Goal: Information Seeking & Learning: Check status

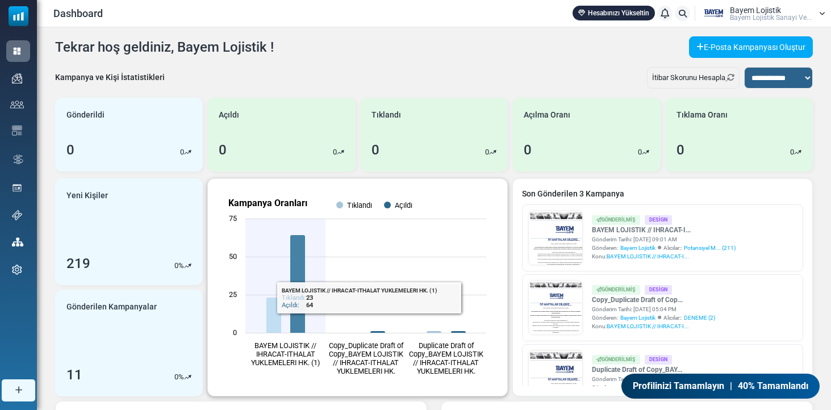
click at [290, 259] on rect "Kampanya Oranları" at bounding box center [357, 287] width 281 height 199
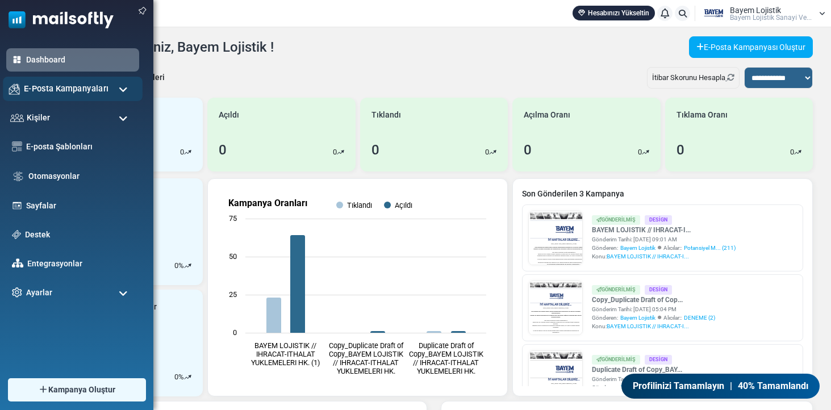
click at [85, 86] on span "E-Posta Kampanyaları" at bounding box center [66, 88] width 85 height 12
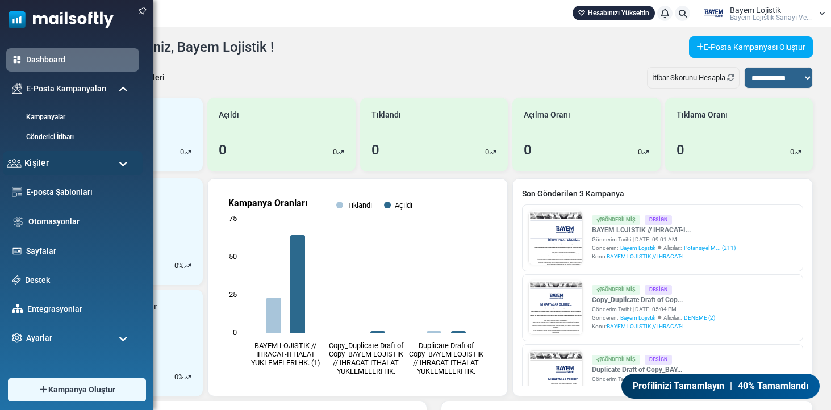
click at [87, 158] on div "Kişiler" at bounding box center [73, 163] width 140 height 24
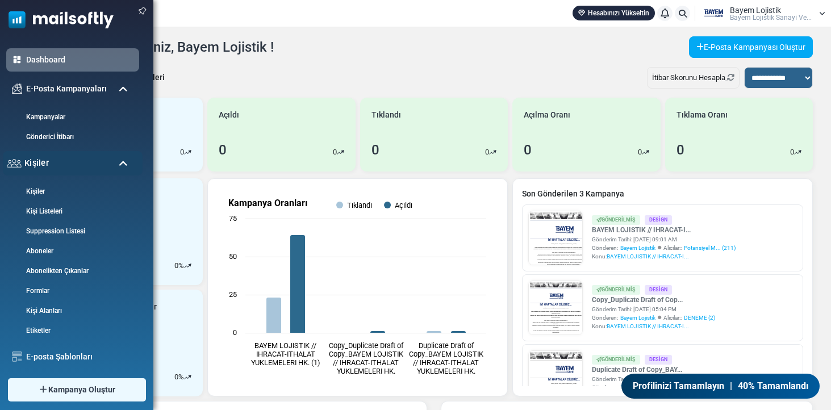
click at [82, 165] on div "Kişiler" at bounding box center [73, 163] width 140 height 24
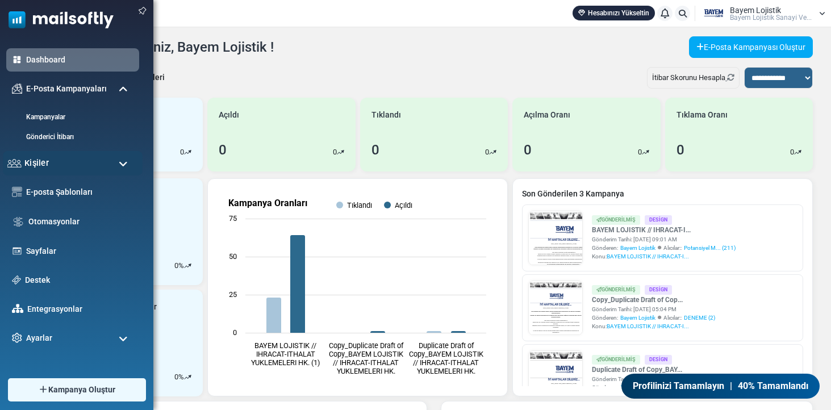
click at [82, 165] on div "Kişiler" at bounding box center [73, 163] width 140 height 24
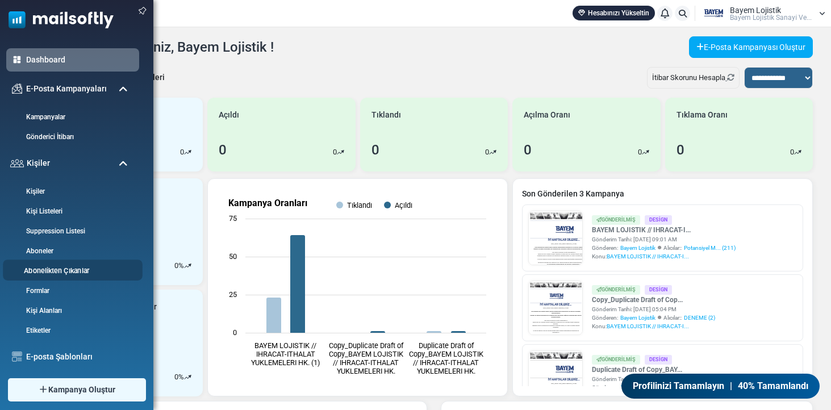
click at [56, 271] on link "Abonelikten Çıkanlar" at bounding box center [71, 271] width 136 height 11
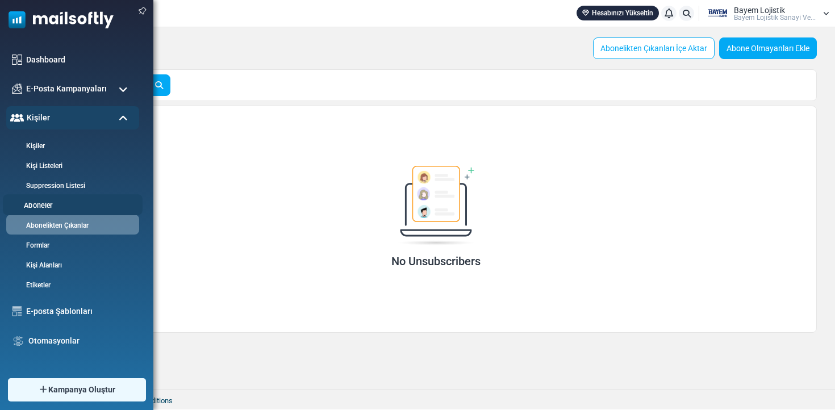
click at [50, 207] on link "Aboneler" at bounding box center [71, 205] width 136 height 11
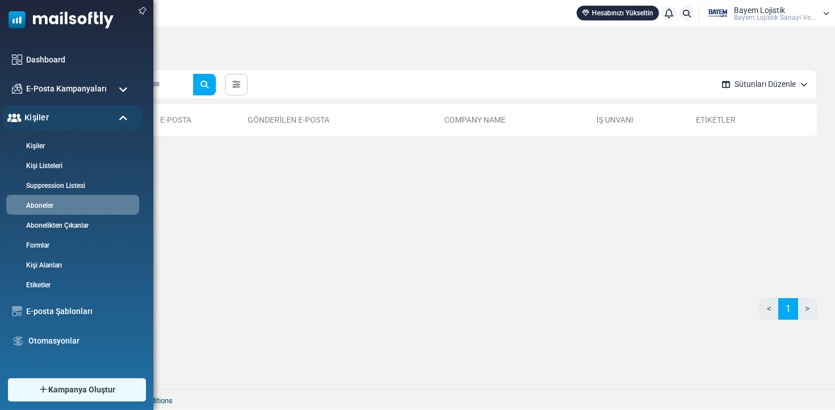
click at [74, 124] on div "Kişiler" at bounding box center [73, 118] width 140 height 24
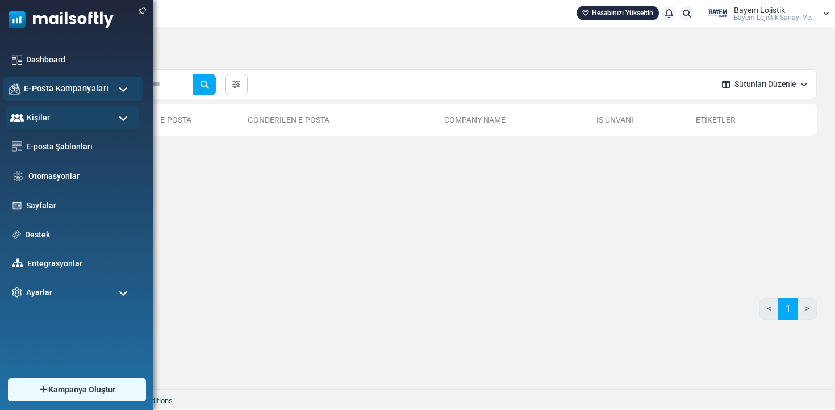
click at [97, 88] on span "E-Posta Kampanyaları" at bounding box center [66, 88] width 85 height 12
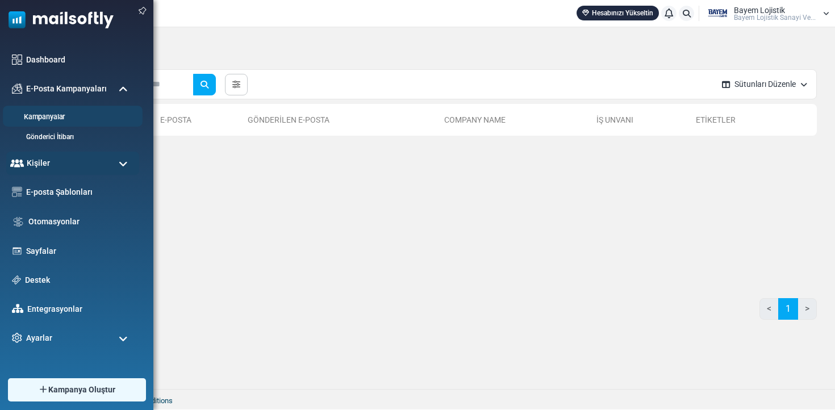
click at [66, 116] on link "Kampanyalar" at bounding box center [71, 117] width 136 height 11
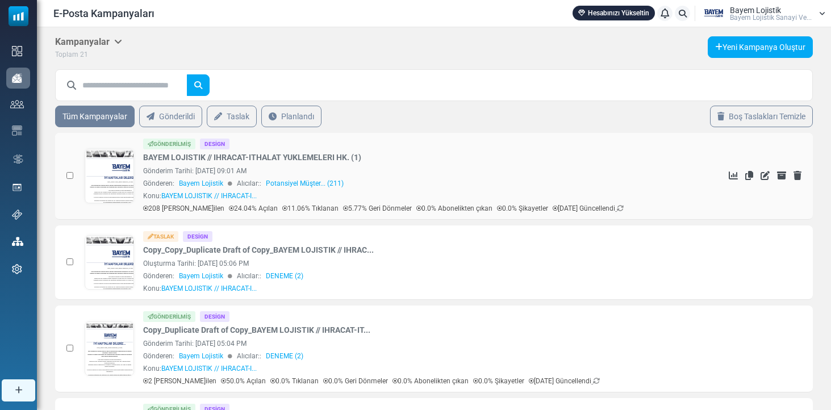
click at [111, 177] on link at bounding box center [109, 207] width 49 height 117
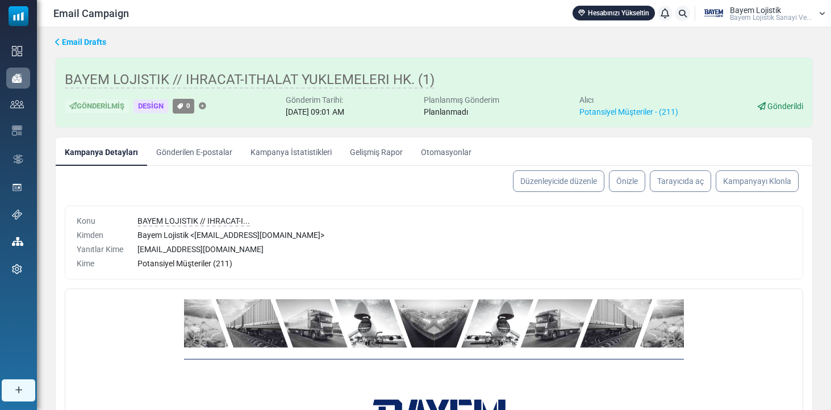
click at [175, 157] on link "Gönderilen E-postalar" at bounding box center [194, 151] width 94 height 28
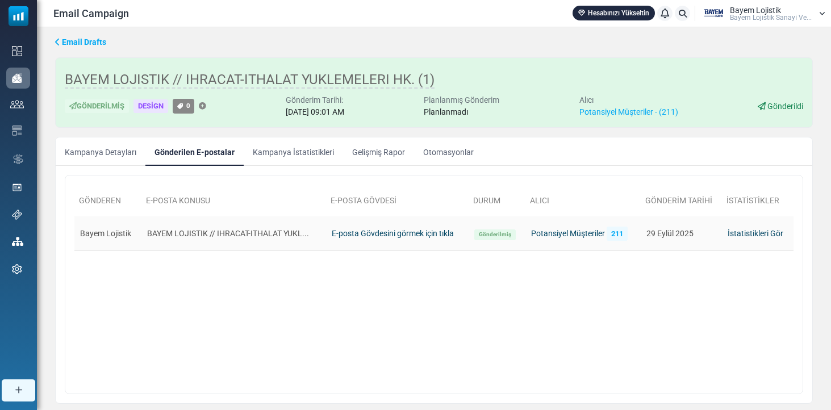
click at [334, 233] on link "E-posta Gövdesini görmek için tıkla" at bounding box center [393, 233] width 122 height 9
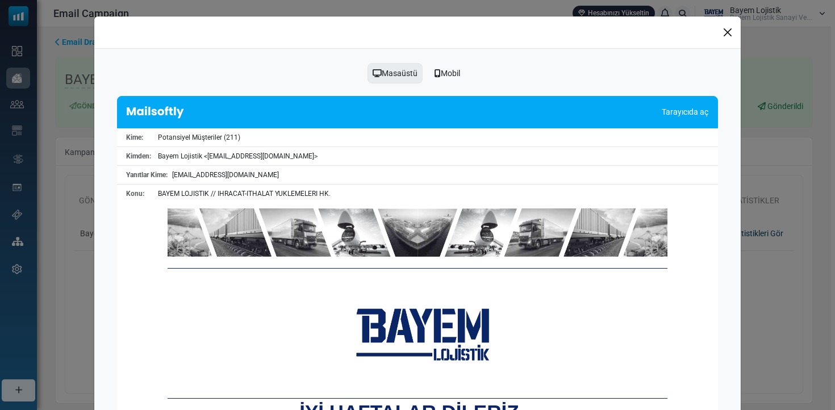
click at [721, 31] on button "Close" at bounding box center [727, 32] width 17 height 17
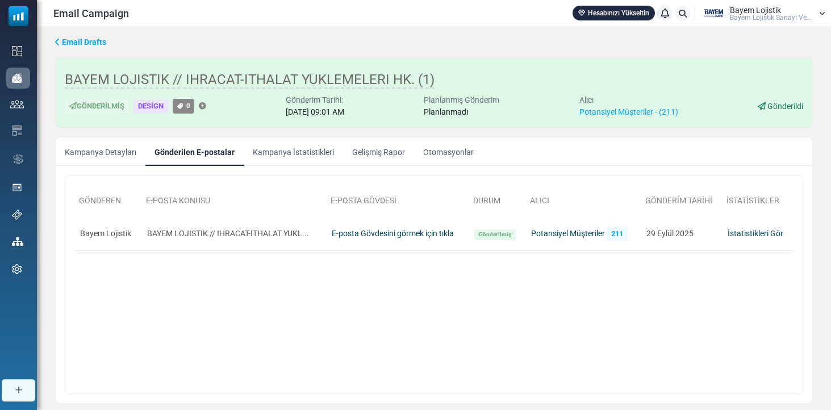
click at [289, 157] on link "Kampanya İstatistikleri" at bounding box center [293, 151] width 99 height 28
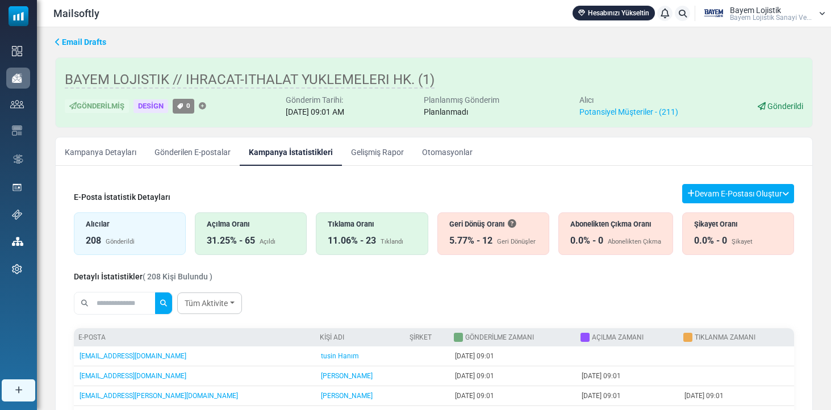
click at [497, 237] on div "Geri Dönüşler" at bounding box center [516, 242] width 39 height 10
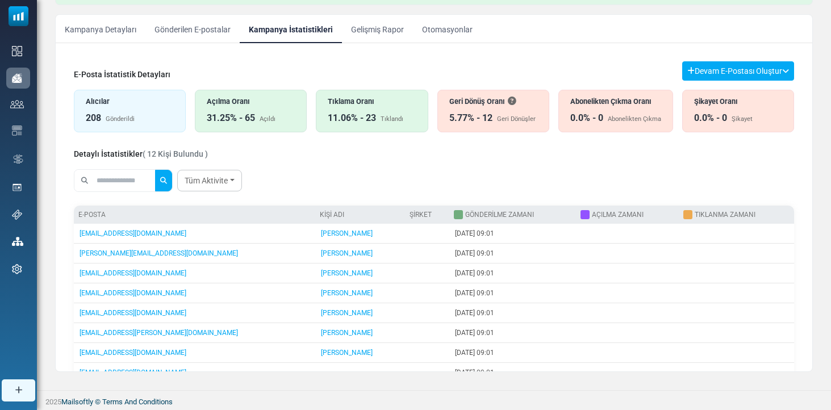
click at [390, 114] on div "11.06% - 23 Tıklandı" at bounding box center [372, 118] width 88 height 14
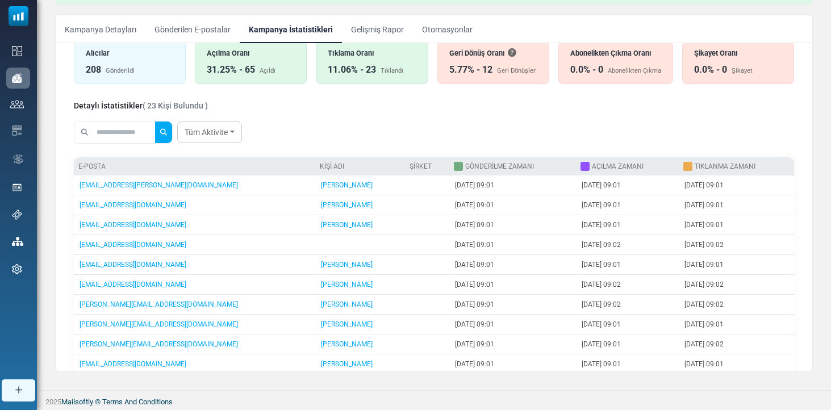
scroll to position [51, 0]
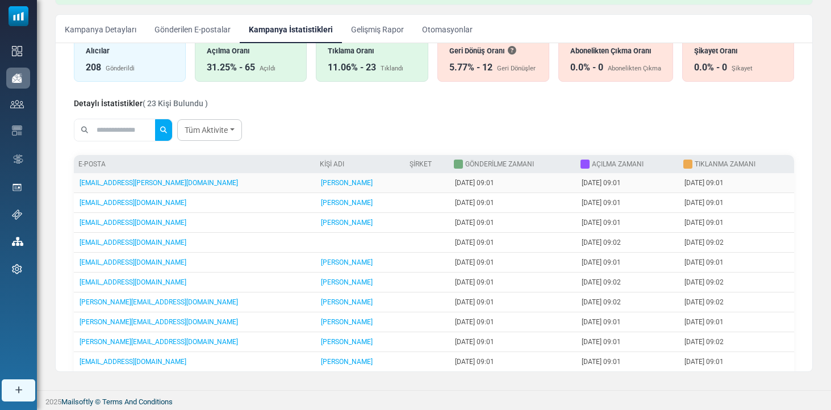
click at [489, 185] on td "[DATE] 09:01" at bounding box center [512, 183] width 127 height 20
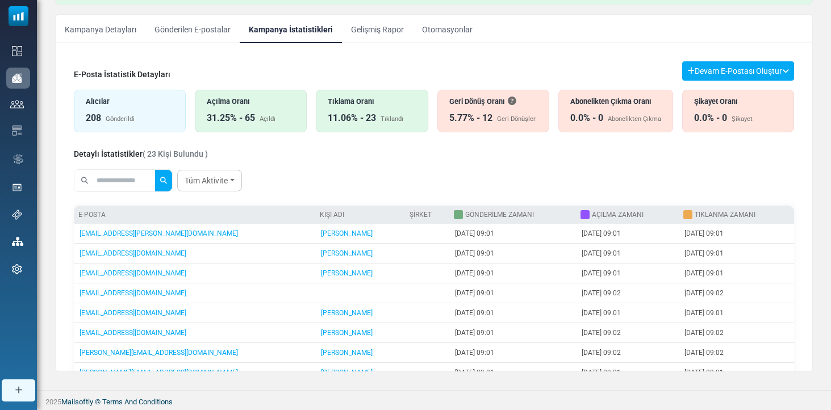
scroll to position [0, 0]
click at [375, 99] on div "Tıklama Oranı" at bounding box center [372, 101] width 88 height 11
click at [286, 116] on div "31.25% - 65 Açıldı" at bounding box center [251, 118] width 88 height 14
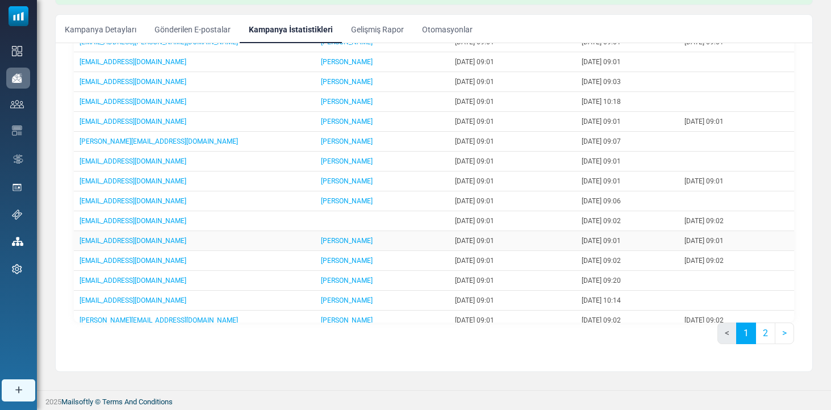
scroll to position [5, 0]
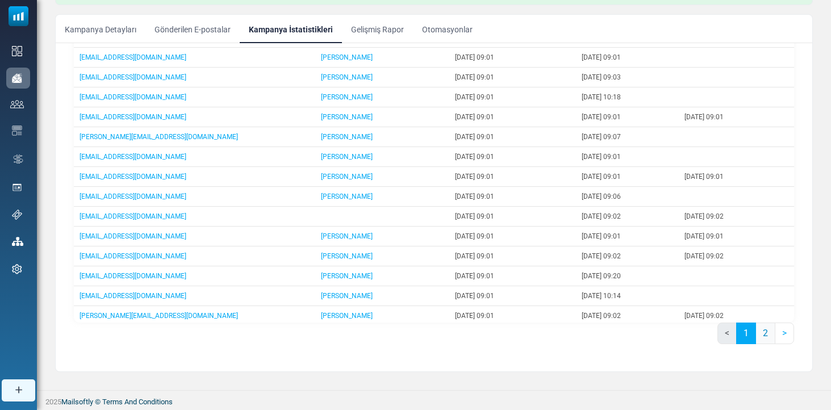
click at [759, 323] on link "2" at bounding box center [765, 334] width 20 height 22
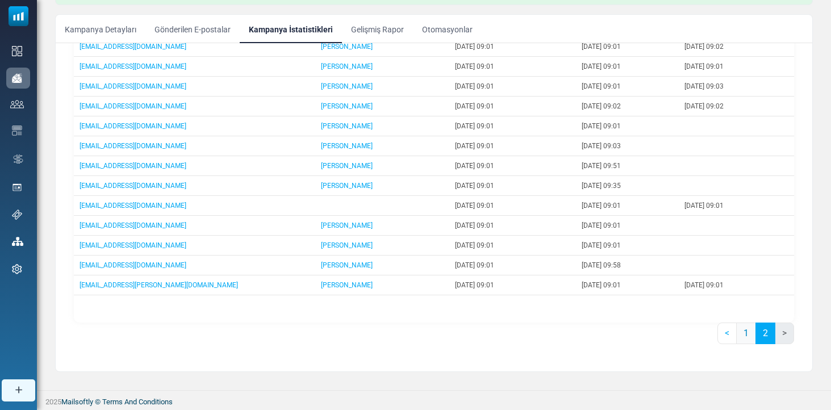
scroll to position [211, 0]
click at [746, 332] on link "1" at bounding box center [746, 334] width 20 height 22
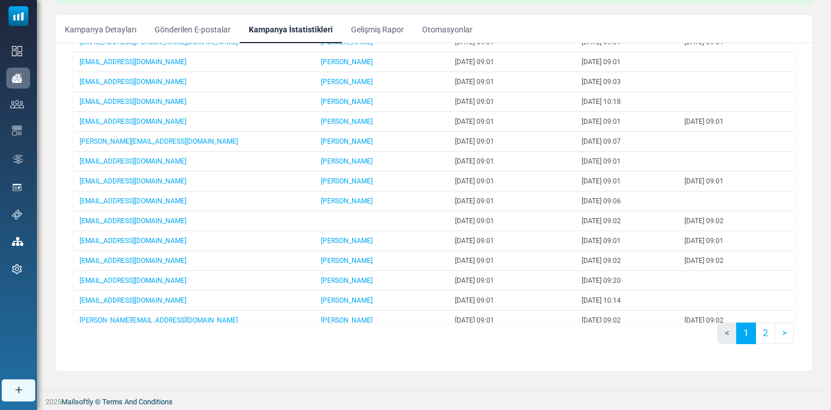
scroll to position [0, 0]
click at [765, 338] on link "2" at bounding box center [765, 334] width 20 height 22
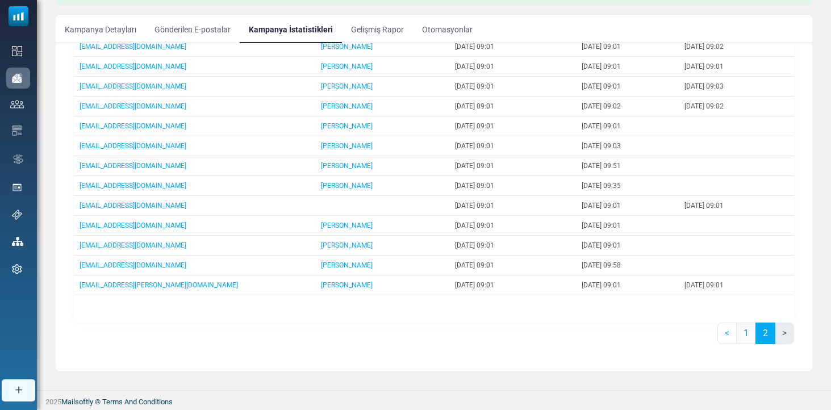
click at [736, 334] on link "1" at bounding box center [746, 334] width 20 height 22
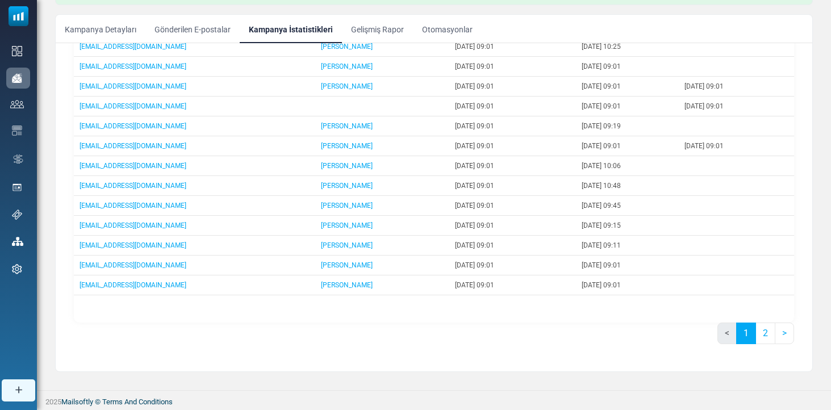
scroll to position [123, 0]
click at [756, 332] on link "2" at bounding box center [765, 334] width 20 height 22
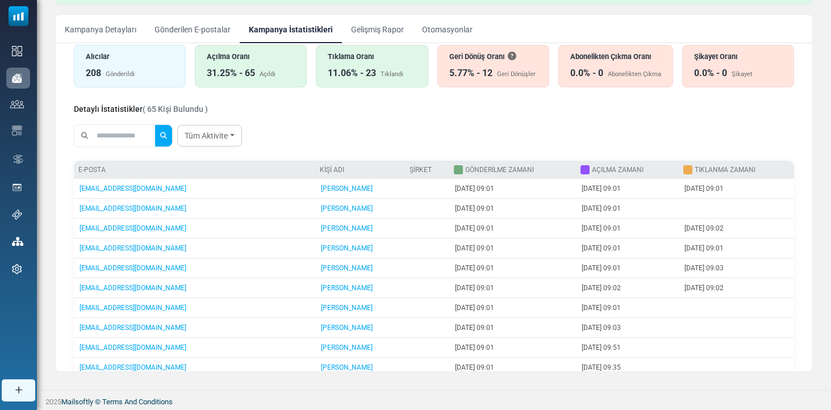
scroll to position [31, 0]
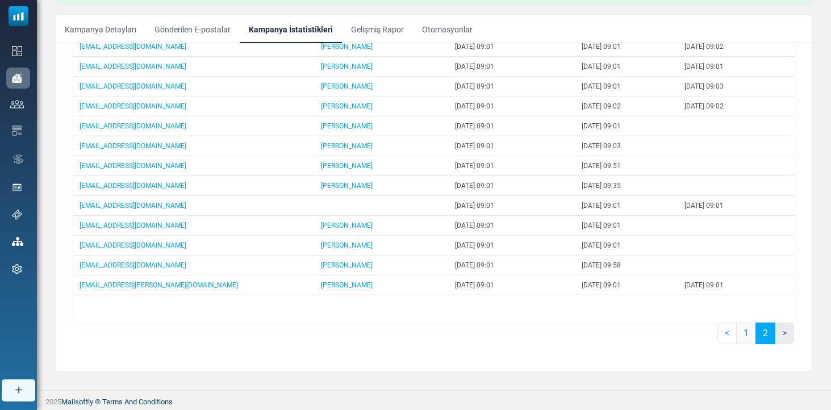
click at [739, 338] on link "1" at bounding box center [746, 334] width 20 height 22
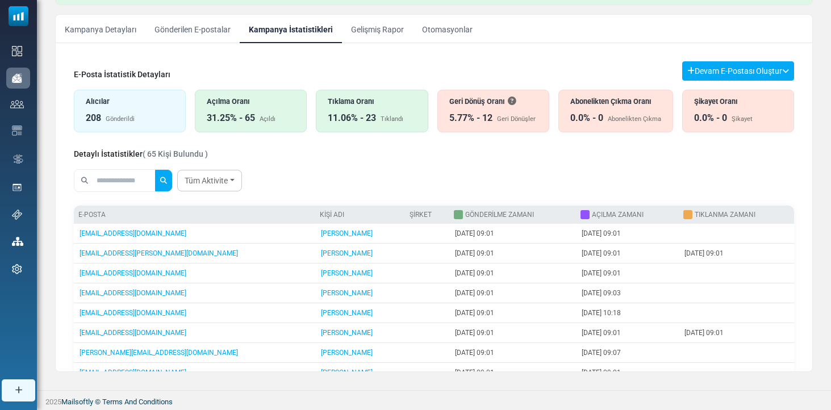
scroll to position [-1, 0]
click at [112, 181] on input "text" at bounding box center [124, 181] width 61 height 22
type input "*******"
click at [171, 181] on button "submit" at bounding box center [163, 181] width 17 height 22
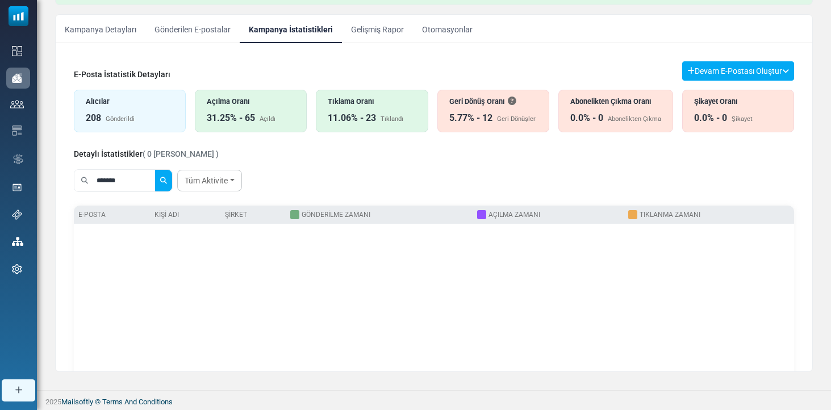
click at [132, 114] on div "208 Gönderildi" at bounding box center [130, 118] width 88 height 14
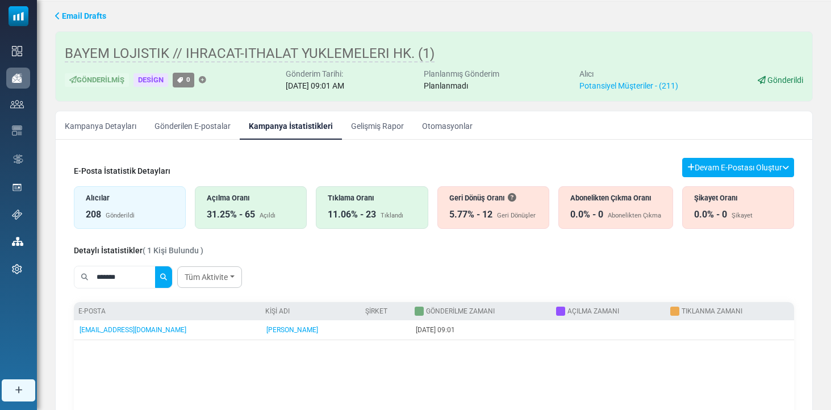
scroll to position [12, 0]
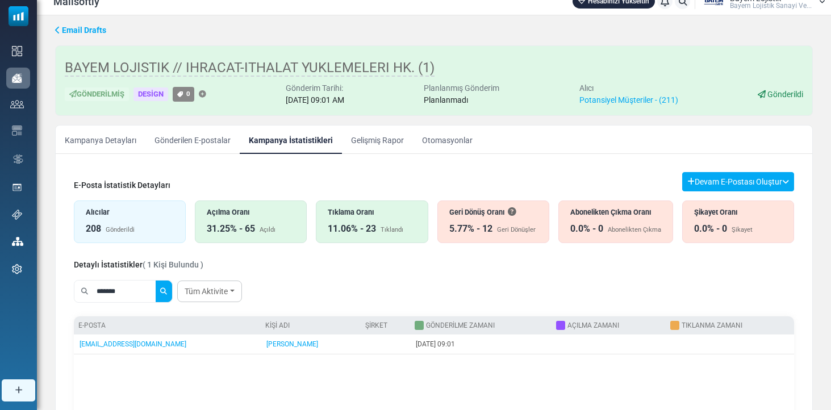
drag, startPoint x: 148, startPoint y: 286, endPoint x: 56, endPoint y: 284, distance: 91.4
click at [56, 284] on div "E-Posta İstatistik Detayları Devam E-Postası Oluştur Filtre Sonucundan Bir List…" at bounding box center [434, 362] width 756 height 398
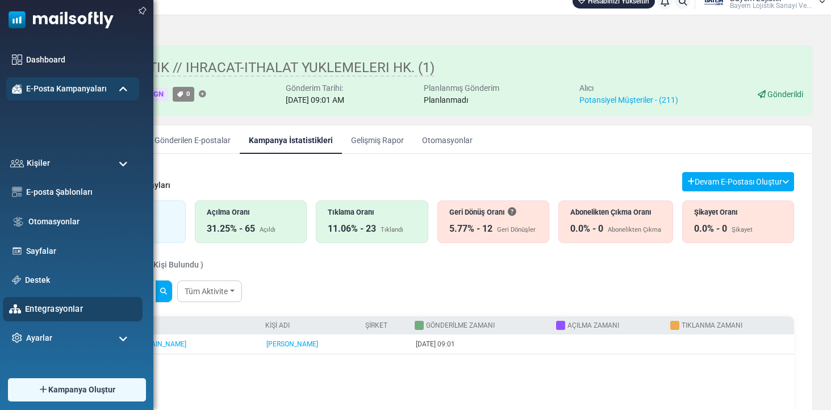
drag, startPoint x: 19, startPoint y: 286, endPoint x: 7, endPoint y: 286, distance: 11.9
click at [7, 286] on body "Mailsoftly Hesabınızı Yükseltin Bildirimler Bayem Lojistik Bayem Loji̇sti̇k San…" at bounding box center [415, 254] width 831 height 533
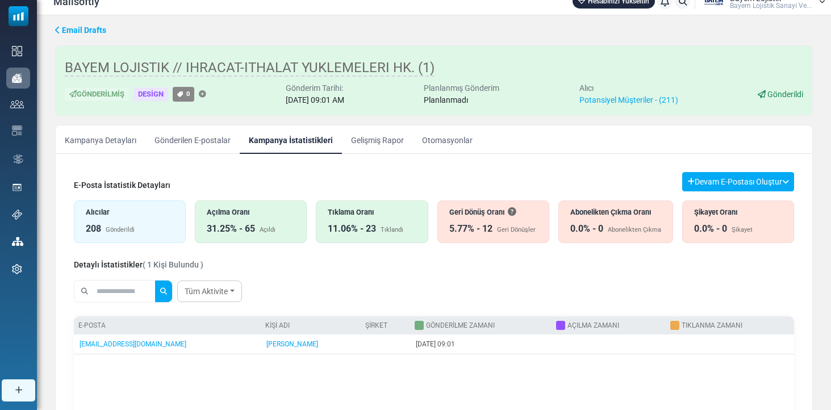
click at [588, 284] on div "Tüm Aktivite All Opens Not opened Clicks Not clicked" at bounding box center [434, 291] width 720 height 32
click at [166, 292] on button "submit" at bounding box center [163, 292] width 17 height 22
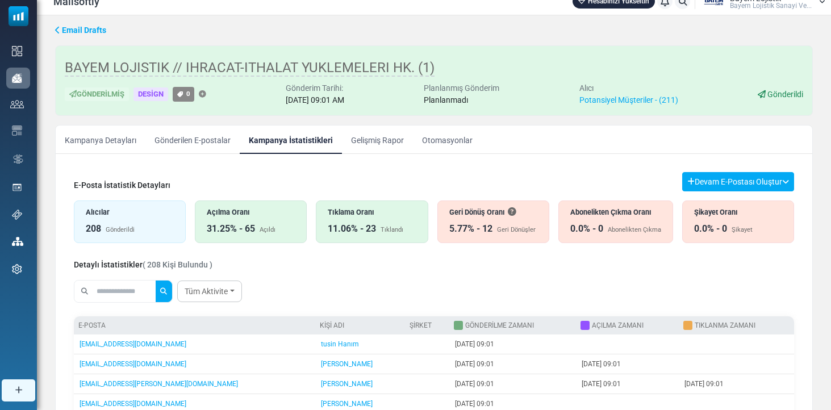
click at [119, 289] on input "text" at bounding box center [124, 292] width 61 height 22
type input "*****"
click at [171, 291] on button "submit" at bounding box center [163, 292] width 17 height 22
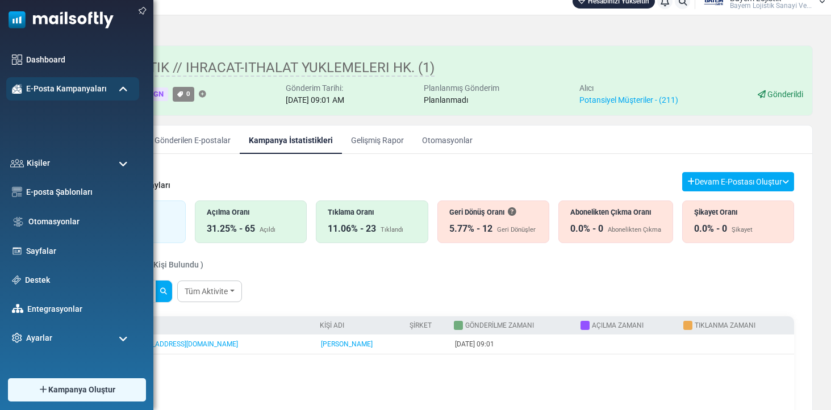
drag, startPoint x: 117, startPoint y: 288, endPoint x: 0, endPoint y: 281, distance: 117.2
click at [0, 281] on body "Mailsoftly Hesabınızı Yükseltin Bildirimler Bayem Lojistik Bayem Loji̇sti̇k San…" at bounding box center [415, 254] width 831 height 533
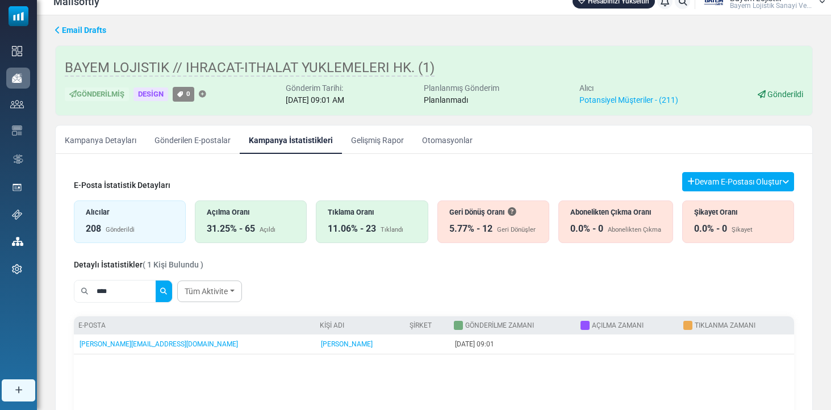
type input "****"
click at [171, 291] on button "submit" at bounding box center [163, 292] width 17 height 22
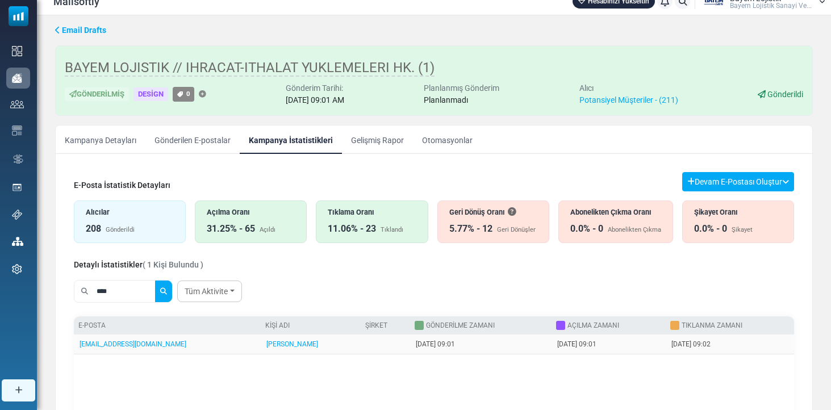
click at [551, 347] on td "[DATE] 09:01" at bounding box center [608, 344] width 114 height 20
click at [374, 137] on link "Gelişmiş Rapor" at bounding box center [377, 139] width 71 height 28
click at [370, 141] on div at bounding box center [415, 205] width 831 height 410
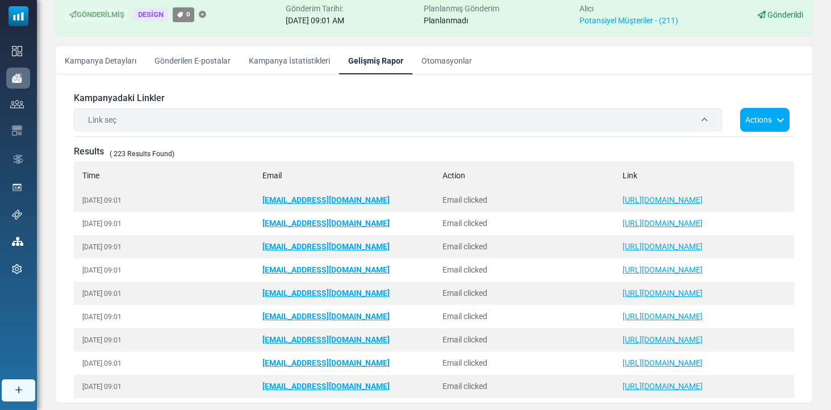
scroll to position [215, 0]
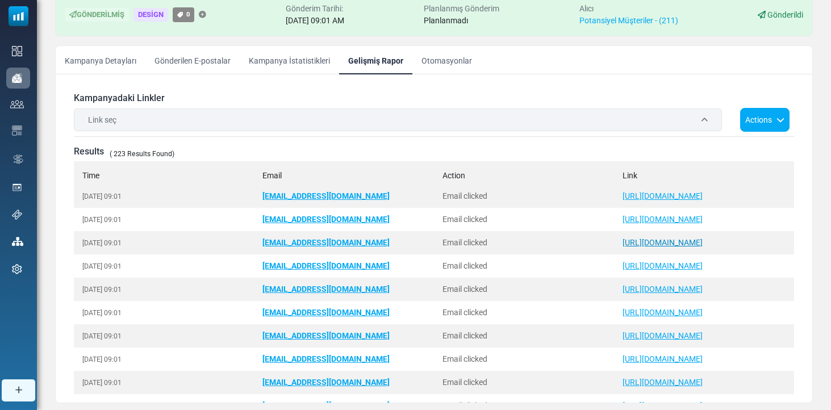
click at [699, 242] on link "[URL][DOMAIN_NAME]" at bounding box center [662, 242] width 80 height 9
click at [680, 269] on link "[URL][DOMAIN_NAME]" at bounding box center [662, 265] width 80 height 9
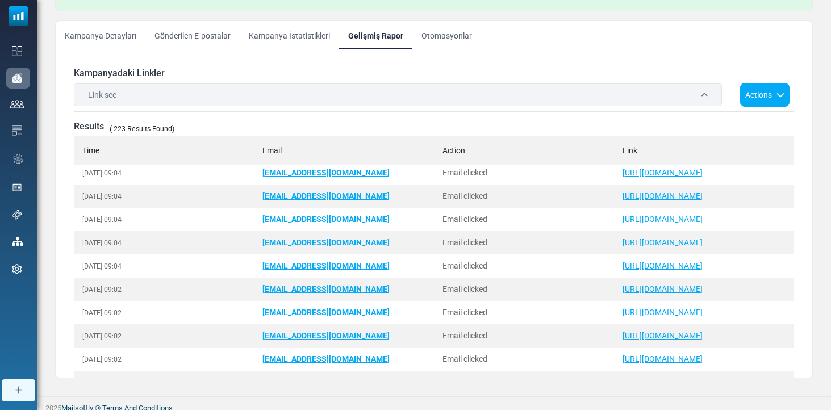
scroll to position [114, 1]
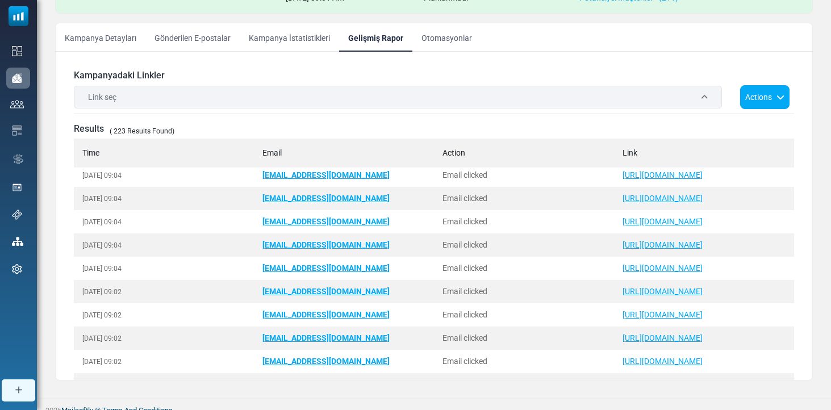
click at [179, 35] on link "Gönderilen E-postalar" at bounding box center [192, 37] width 94 height 28
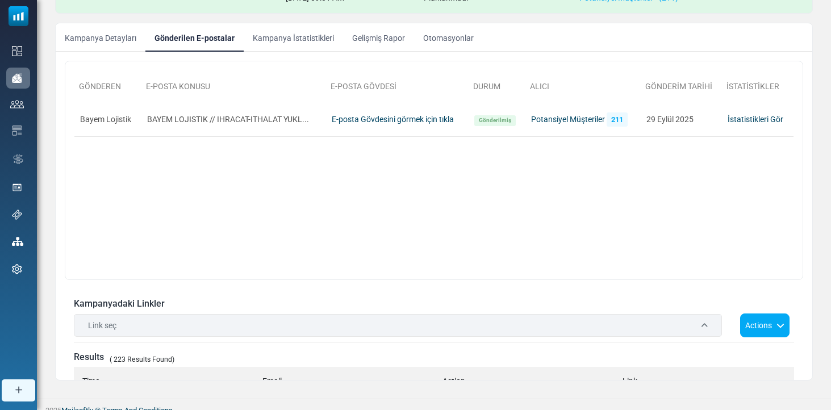
click at [288, 37] on link "Kampanya İstatistikleri" at bounding box center [293, 37] width 99 height 28
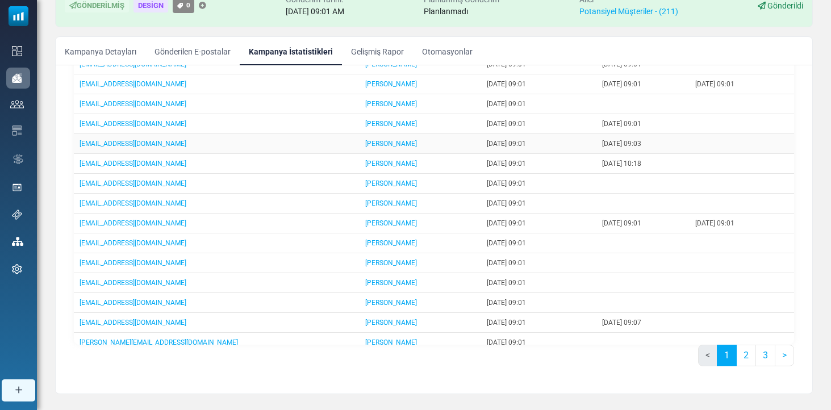
scroll to position [211, 0]
